Goal: Information Seeking & Learning: Learn about a topic

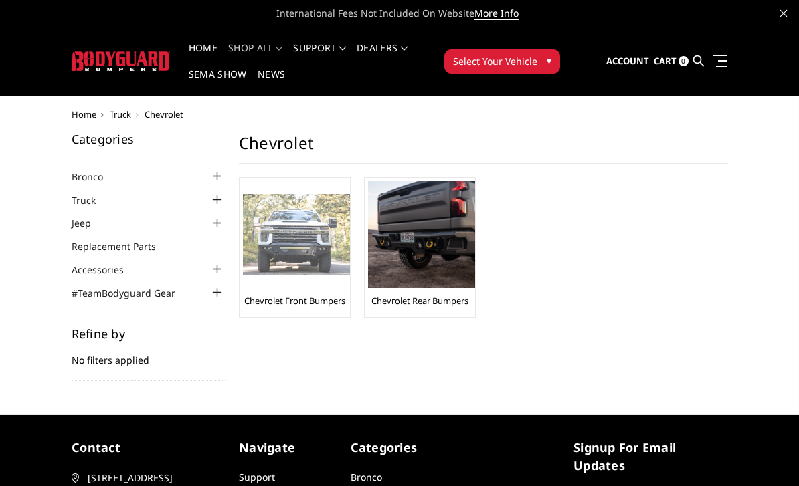
click at [314, 247] on img at bounding box center [296, 235] width 107 height 82
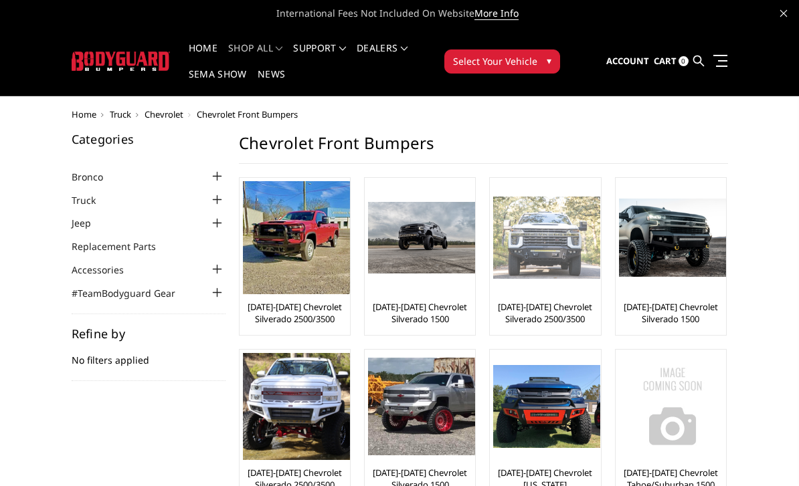
click at [522, 257] on img at bounding box center [546, 238] width 107 height 82
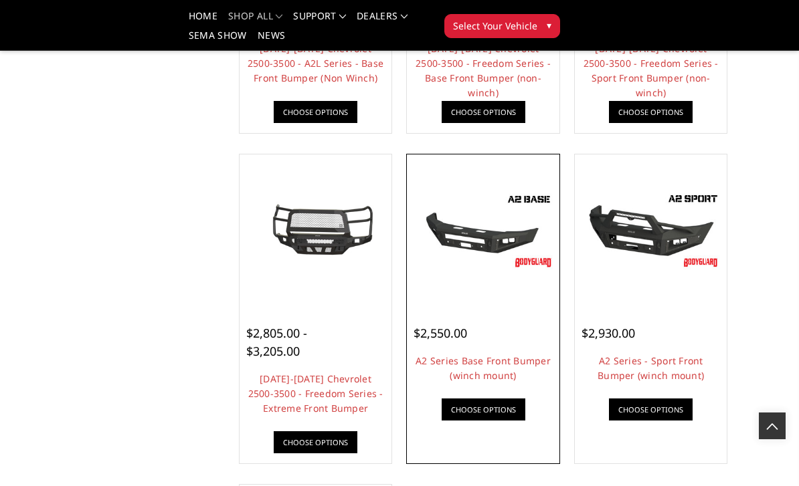
scroll to position [694, 0]
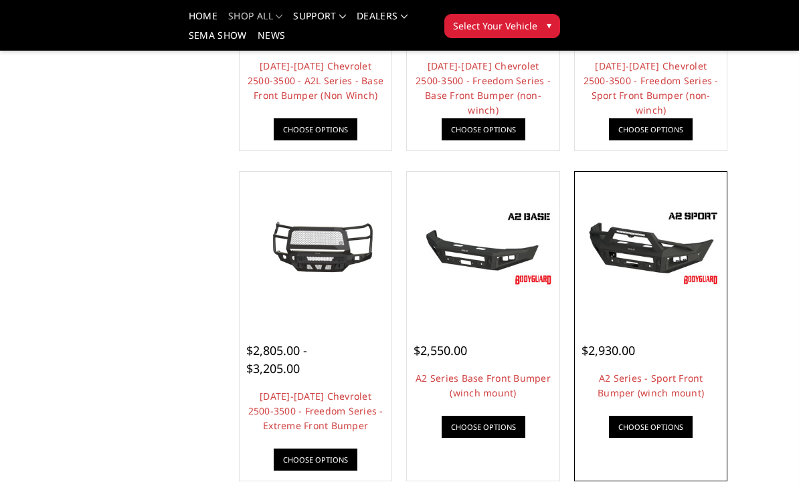
click at [637, 262] on img at bounding box center [651, 248] width 146 height 82
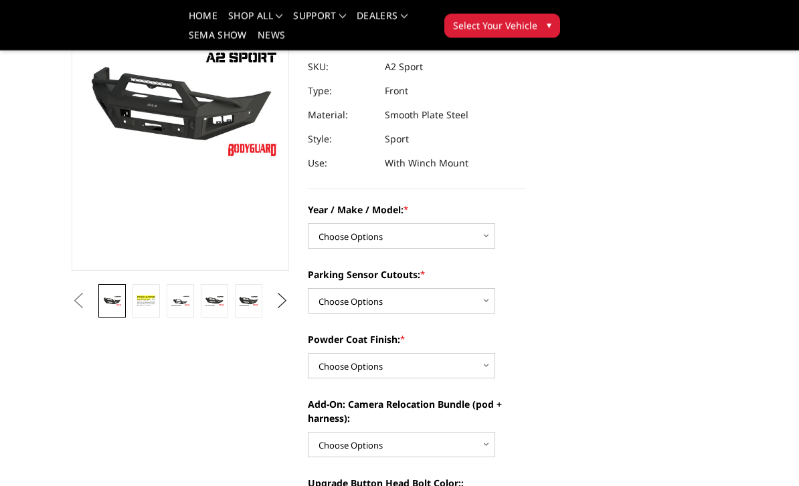
scroll to position [157, 0]
click at [284, 304] on button "Next" at bounding box center [282, 301] width 20 height 20
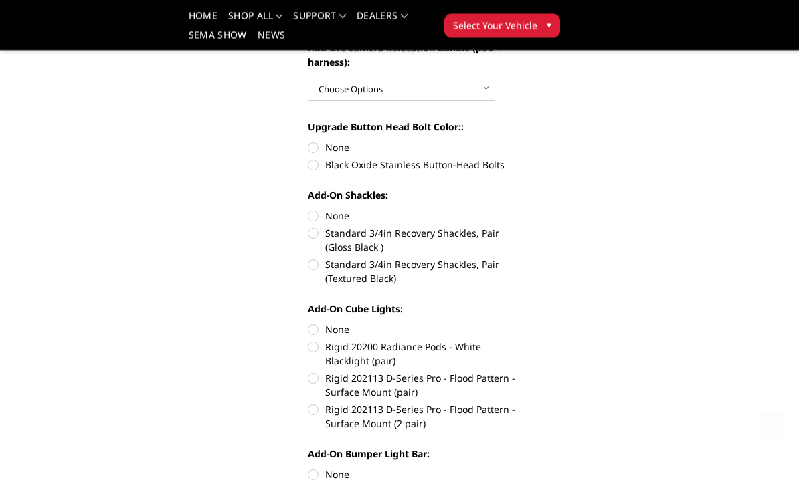
scroll to position [0, 0]
